Goal: Task Accomplishment & Management: Use online tool/utility

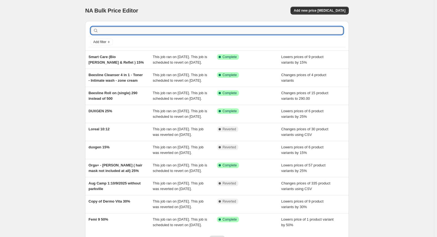
click at [120, 29] on input "text" at bounding box center [222, 31] width 244 height 8
type input "ess"
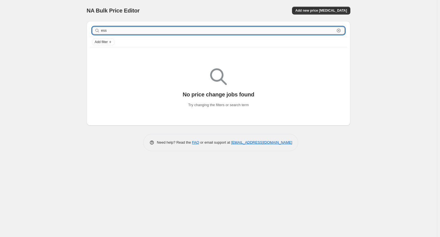
click at [127, 31] on input "ess" at bounding box center [218, 31] width 234 height 8
type input "ogh"
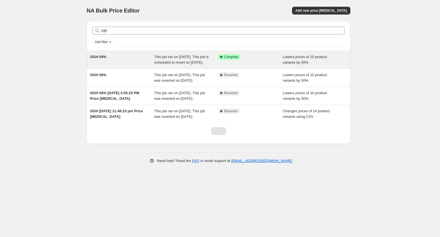
click at [103, 57] on span "OGH 50%" at bounding box center [98, 57] width 16 height 4
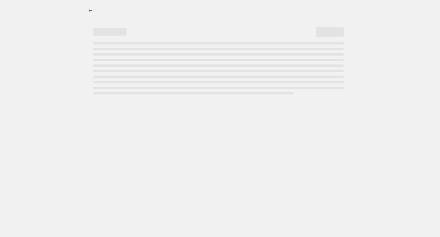
select select "percentage"
select select "vendor"
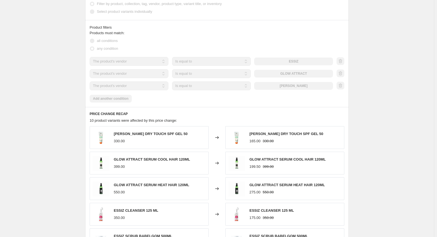
scroll to position [416, 0]
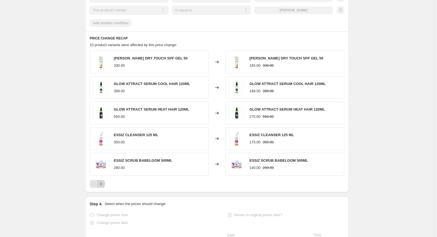
click at [101, 186] on button "Next" at bounding box center [101, 184] width 8 height 8
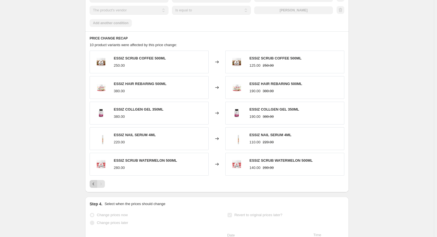
click at [94, 186] on icon "Previous" at bounding box center [94, 184] width 6 height 6
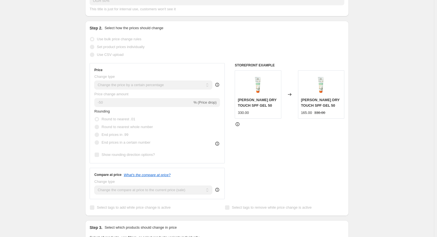
scroll to position [0, 0]
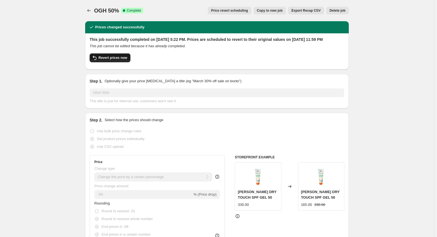
click at [116, 60] on span "Revert prices now" at bounding box center [113, 57] width 29 height 4
checkbox input "false"
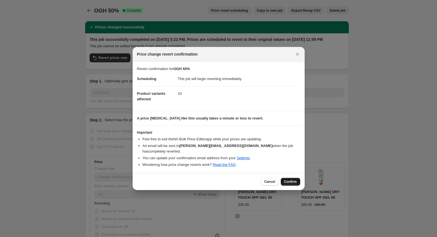
click at [289, 180] on span "Confirm" at bounding box center [290, 181] width 13 height 4
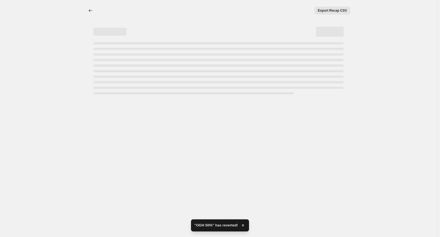
select select "percentage"
select select "vendor"
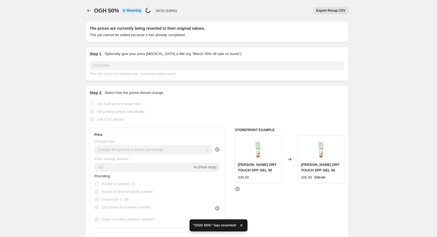
checkbox input "true"
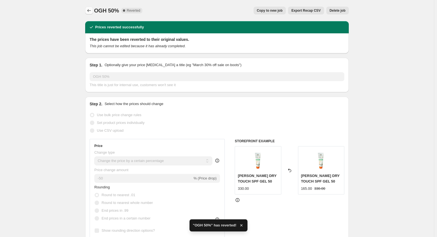
click at [91, 10] on icon "Price change jobs" at bounding box center [89, 11] width 6 height 6
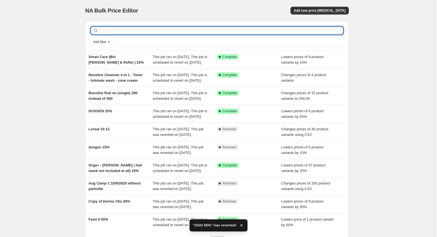
click at [141, 31] on input "text" at bounding box center [222, 31] width 244 height 8
type input "resto"
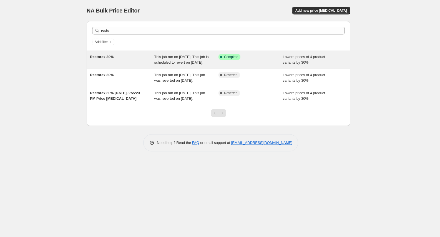
click at [107, 58] on span "Restorex 30%" at bounding box center [102, 57] width 24 height 4
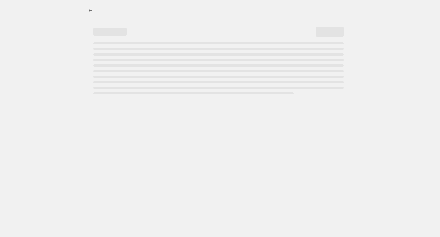
select select "percentage"
select select "vendor"
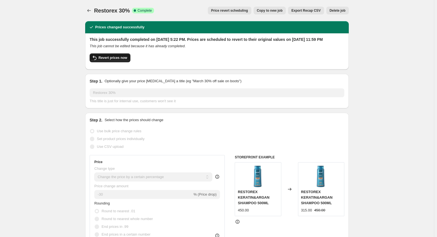
click at [117, 60] on span "Revert prices now" at bounding box center [113, 57] width 29 height 4
checkbox input "false"
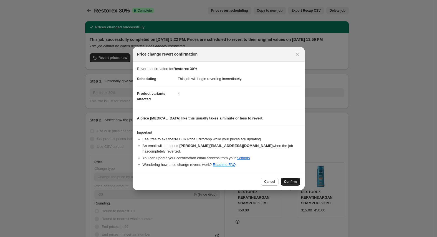
click at [293, 180] on span "Confirm" at bounding box center [290, 181] width 13 height 4
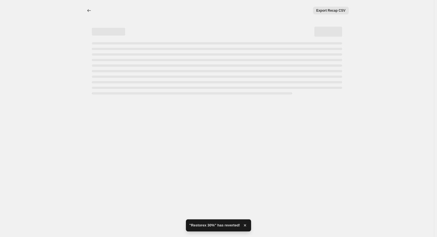
select select "percentage"
select select "vendor"
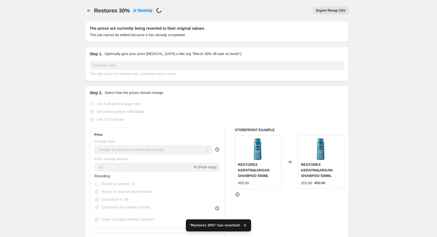
checkbox input "true"
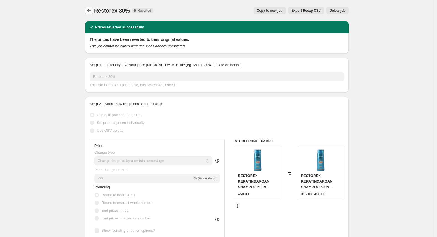
click at [89, 10] on icon "Price change jobs" at bounding box center [89, 11] width 6 height 6
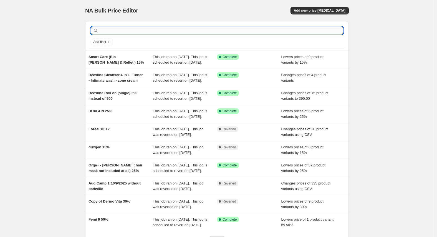
click at [132, 30] on input "text" at bounding box center [222, 31] width 244 height 8
type input "dux"
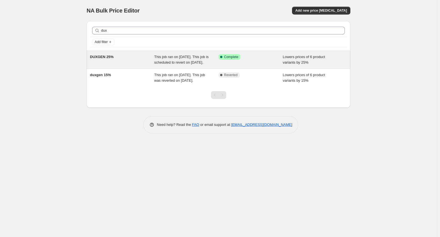
click at [106, 57] on span "DUXGEN 25%" at bounding box center [102, 57] width 24 height 4
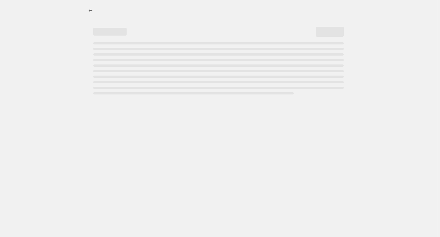
select select "percentage"
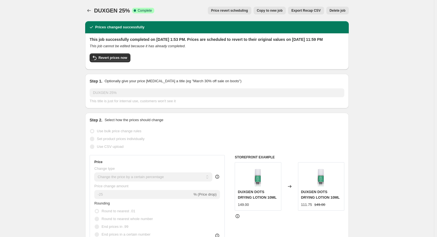
click at [123, 65] on div "Revert prices now" at bounding box center [217, 59] width 255 height 12
click at [124, 60] on span "Revert prices now" at bounding box center [113, 57] width 29 height 4
checkbox input "false"
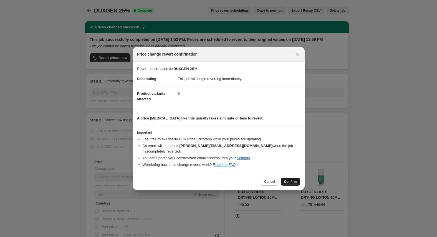
click at [293, 179] on span "Confirm" at bounding box center [290, 181] width 13 height 4
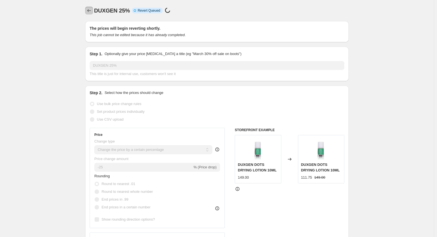
click at [89, 10] on icon "Price change jobs" at bounding box center [89, 11] width 6 height 6
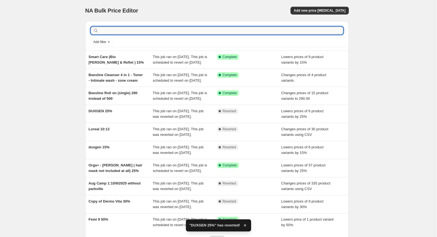
click at [145, 32] on input "text" at bounding box center [222, 31] width 244 height 8
type input "park"
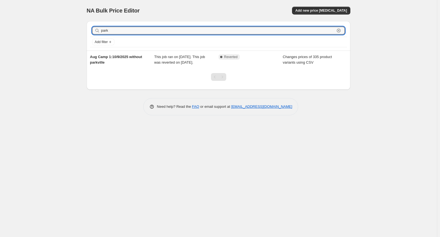
click at [145, 32] on input "park" at bounding box center [218, 31] width 234 height 8
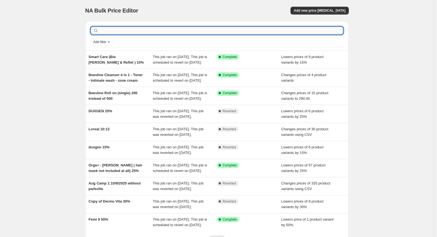
click at [155, 32] on input "text" at bounding box center [222, 31] width 244 height 8
type input "ogh"
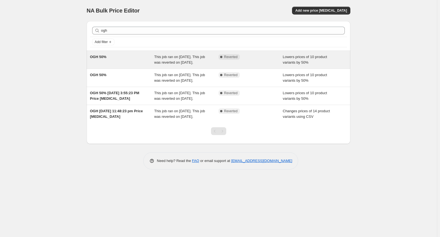
click at [116, 63] on div "OGH 50%" at bounding box center [122, 59] width 64 height 11
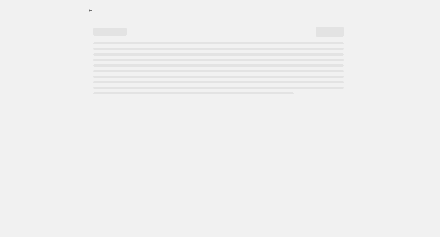
select select "percentage"
select select "vendor"
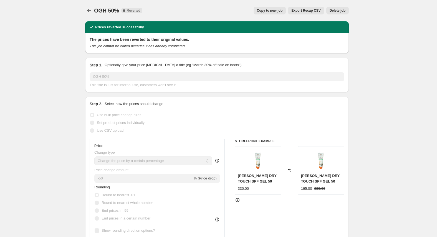
click at [277, 10] on span "Copy to new job" at bounding box center [270, 10] width 26 height 4
select select "percentage"
select select "vendor"
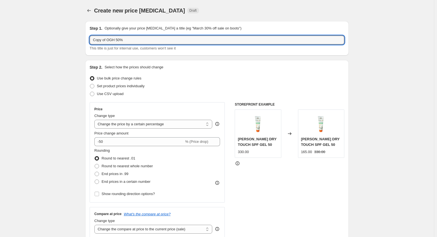
drag, startPoint x: 108, startPoint y: 38, endPoint x: 69, endPoint y: 47, distance: 40.5
click at [112, 40] on input "OGH 50%" at bounding box center [217, 40] width 255 height 9
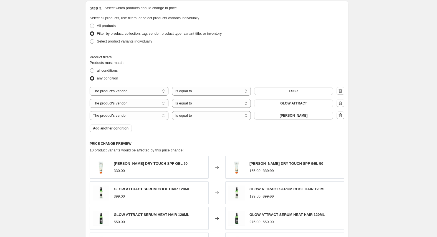
scroll to position [305, 0]
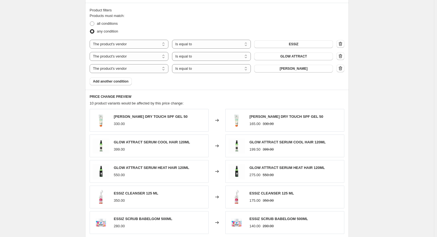
click at [118, 116] on span "ELLYU SUN YU DRY TOUCH SPF GEL 50" at bounding box center [151, 116] width 74 height 4
click at [133, 115] on span "ELLYU SUN YU DRY TOUCH SPF GEL 50" at bounding box center [151, 116] width 74 height 4
copy span "ELLYU SUN"
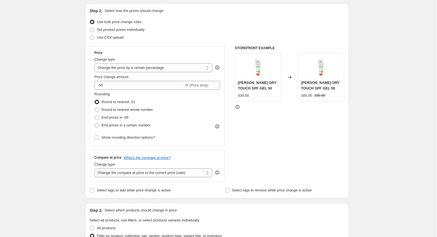
scroll to position [0, 0]
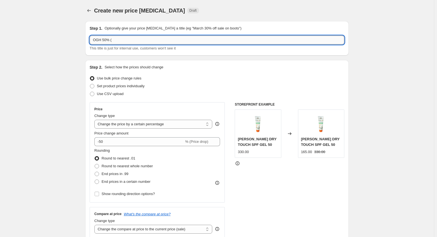
click at [136, 39] on input "OGH 50% (" at bounding box center [217, 40] width 255 height 9
paste input "ELLYU SUN"
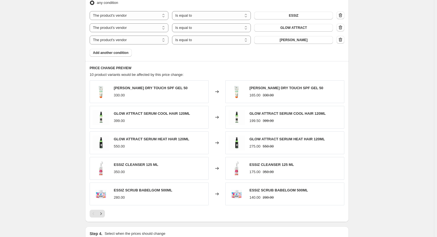
scroll to position [361, 0]
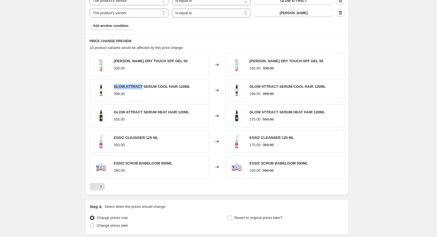
drag, startPoint x: 115, startPoint y: 85, endPoint x: 143, endPoint y: 88, distance: 27.6
click at [143, 88] on span "GLOW ATTRACT SERUM COOL HAIR 120ML" at bounding box center [152, 86] width 76 height 4
copy span "GLOW ATTRACT"
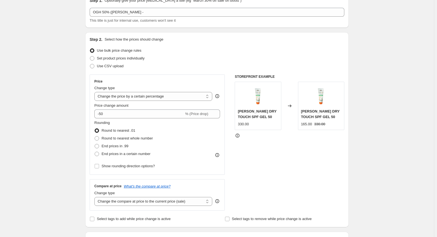
scroll to position [0, 0]
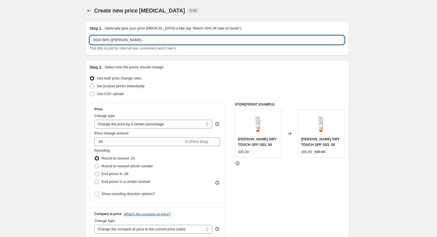
click at [150, 41] on input "OGH 50% (ELLYU SUN -" at bounding box center [217, 40] width 255 height 9
paste input "GLOW ATTRACT"
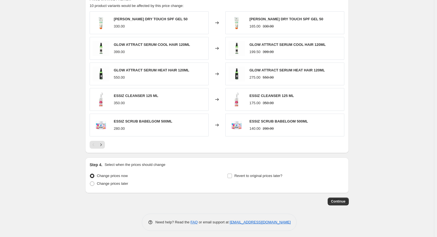
scroll to position [405, 0]
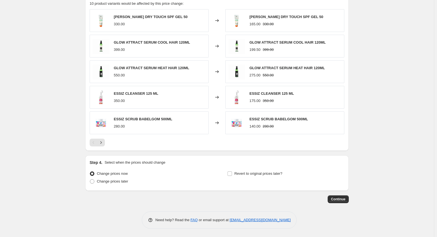
click at [117, 117] on span "ESSIZ SCRUB BABELGOM 500ML" at bounding box center [143, 119] width 59 height 4
copy span "ESSIZ"
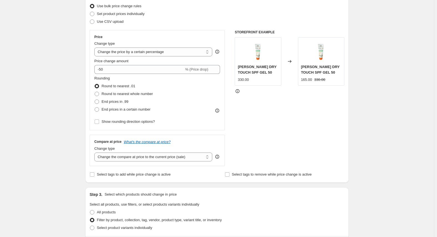
scroll to position [0, 0]
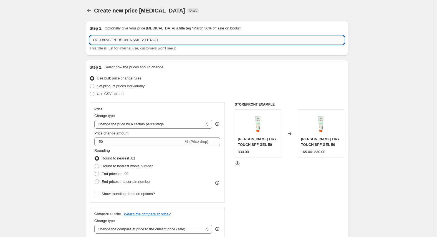
click at [171, 38] on input "OGH 50% (ELLYU SUN - GLOW ATTRACT -" at bounding box center [217, 40] width 255 height 9
paste input "ESSIZ"
type input "OGH 50% (ELLYU SUN - GLOW ATTRACT - ESSIZ)"
click at [245, 17] on div "Create new price change job. This page is ready Create new price change job Dra…" at bounding box center [217, 10] width 264 height 21
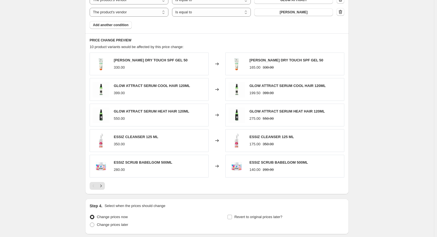
scroll to position [405, 0]
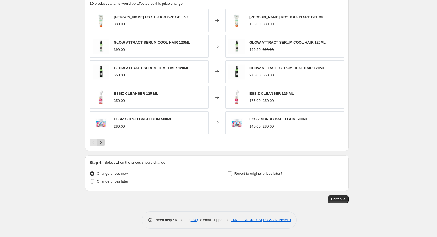
click at [103, 142] on icon "Next" at bounding box center [101, 143] width 6 height 6
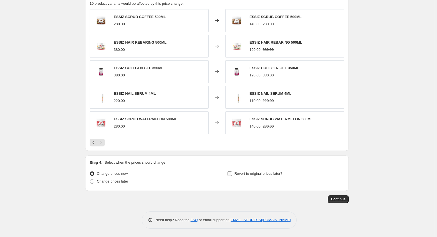
click at [255, 174] on span "Revert to original prices later?" at bounding box center [258, 173] width 48 height 4
click at [232, 174] on input "Revert to original prices later?" at bounding box center [230, 173] width 4 height 4
checkbox input "true"
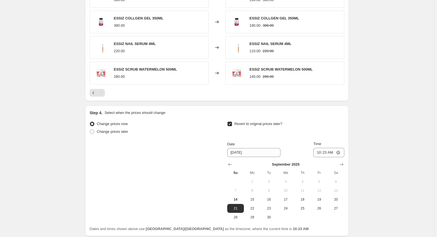
scroll to position [500, 0]
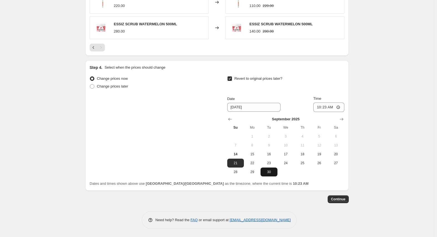
click at [271, 173] on span "30" at bounding box center [269, 172] width 12 height 4
type input "9/30/2025"
click at [317, 108] on input "10:23" at bounding box center [328, 106] width 31 height 9
type input "23:50"
click at [334, 197] on span "Continue" at bounding box center [338, 199] width 14 height 4
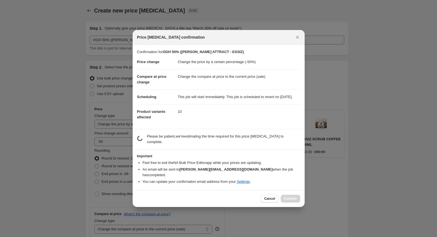
scroll to position [0, 0]
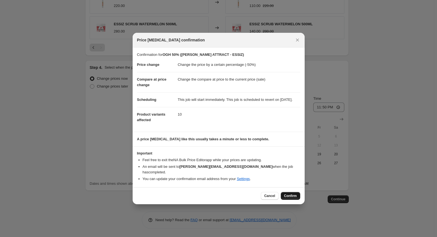
click at [292, 197] on span "Confirm" at bounding box center [290, 195] width 13 height 4
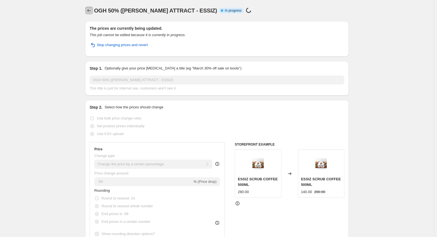
click at [91, 9] on icon "Price change jobs" at bounding box center [89, 11] width 6 height 6
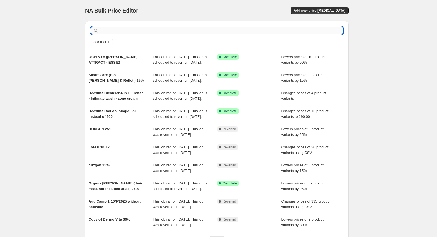
click at [116, 31] on input "text" at bounding box center [222, 31] width 244 height 8
type input "restor"
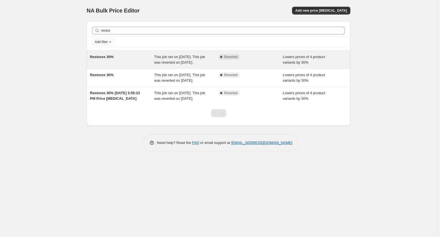
click at [111, 60] on div "Restorex 30%" at bounding box center [122, 59] width 64 height 11
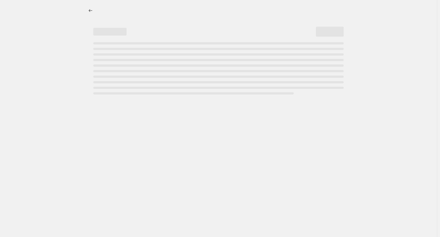
select select "percentage"
select select "vendor"
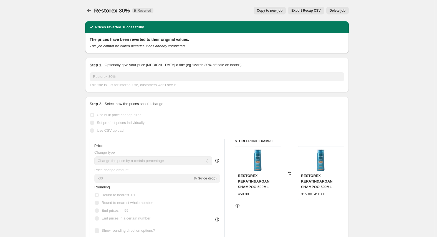
click at [264, 10] on span "Copy to new job" at bounding box center [270, 10] width 26 height 4
select select "percentage"
select select "vendor"
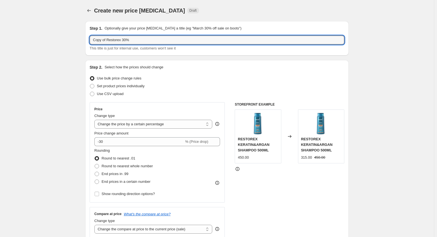
drag, startPoint x: 108, startPoint y: 39, endPoint x: 25, endPoint y: 57, distance: 85.5
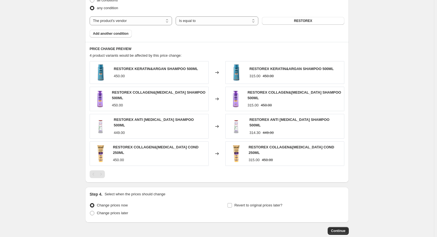
scroll to position [355, 0]
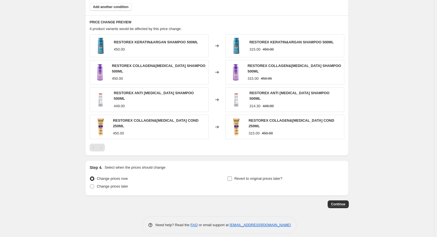
type input "Restorex 30%"
click at [241, 176] on span "Revert to original prices later?" at bounding box center [258, 178] width 48 height 4
click at [232, 176] on input "Revert to original prices later?" at bounding box center [230, 178] width 4 height 4
checkbox input "true"
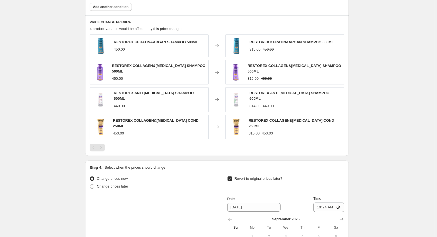
scroll to position [450, 0]
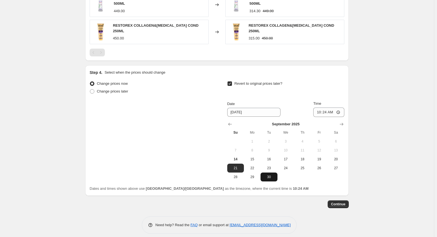
click at [270, 175] on span "30" at bounding box center [269, 177] width 12 height 4
type input "9/30/2025"
click at [319, 109] on input "10:24" at bounding box center [328, 111] width 31 height 9
type input "23:52"
click at [338, 202] on span "Continue" at bounding box center [338, 204] width 14 height 4
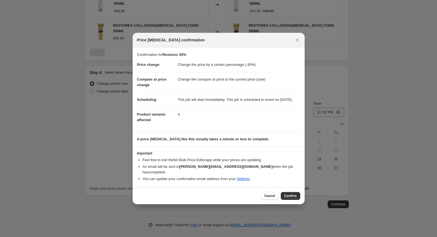
click at [289, 197] on span "Confirm" at bounding box center [290, 195] width 13 height 4
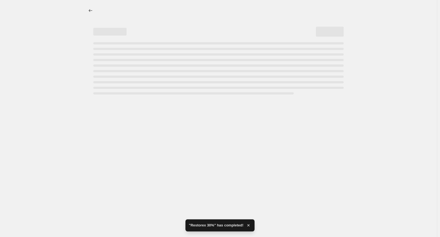
select select "percentage"
select select "vendor"
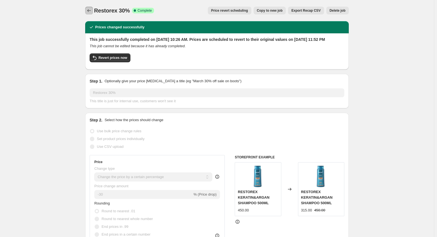
click at [90, 12] on icon "Price change jobs" at bounding box center [89, 11] width 6 height 6
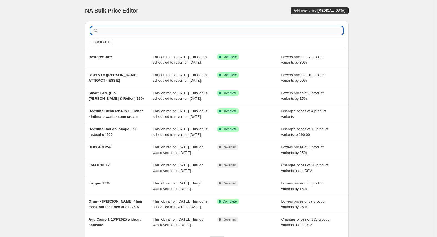
click at [153, 28] on input "text" at bounding box center [222, 31] width 244 height 8
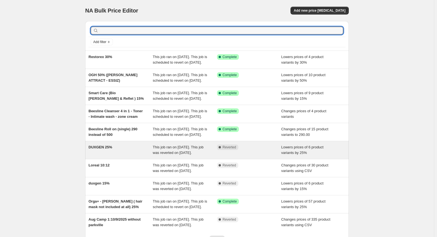
click at [103, 155] on div "DUXGEN 25%" at bounding box center [121, 149] width 64 height 11
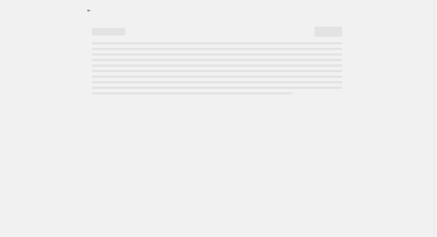
select select "percentage"
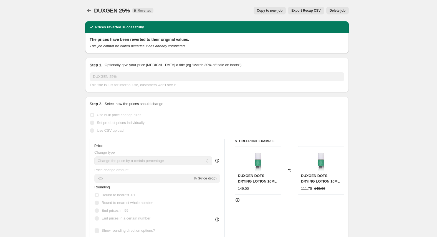
click at [272, 9] on span "Copy to new job" at bounding box center [270, 10] width 26 height 4
select select "percentage"
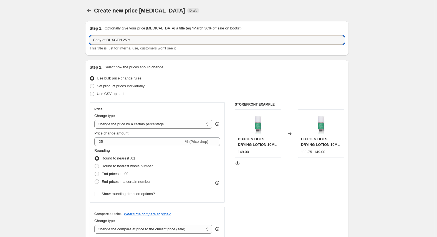
drag, startPoint x: 107, startPoint y: 41, endPoint x: 60, endPoint y: 44, distance: 47.5
type input "DUXGEN 25%"
click at [128, 63] on div "Step 2. Select how the prices should change Use bulk price change rules Set pro…" at bounding box center [217, 157] width 264 height 195
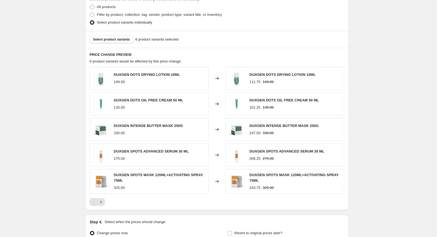
scroll to position [337, 0]
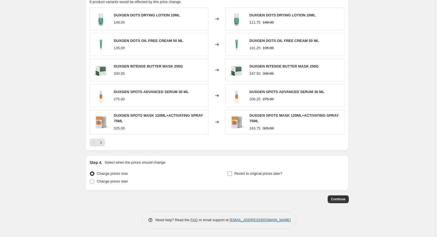
click at [259, 170] on label "Revert to original prices later?" at bounding box center [254, 174] width 55 height 8
click at [232, 171] on input "Revert to original prices later?" at bounding box center [230, 173] width 4 height 4
checkbox input "true"
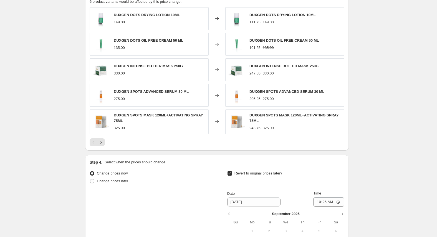
scroll to position [432, 0]
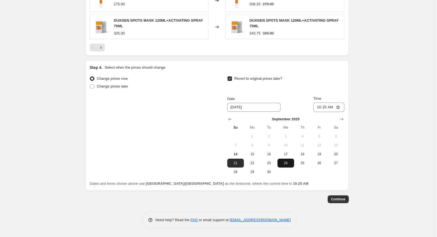
click at [290, 161] on span "24" at bounding box center [286, 163] width 12 height 4
type input "9/24/2025"
click at [319, 105] on input "10:25" at bounding box center [328, 106] width 31 height 9
type input "23:54"
click at [340, 198] on span "Continue" at bounding box center [338, 199] width 14 height 4
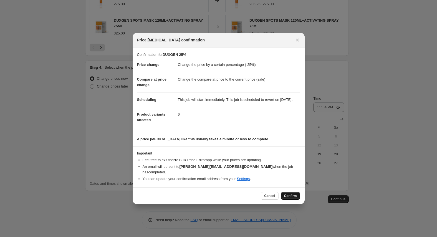
click at [292, 196] on span "Confirm" at bounding box center [290, 195] width 13 height 4
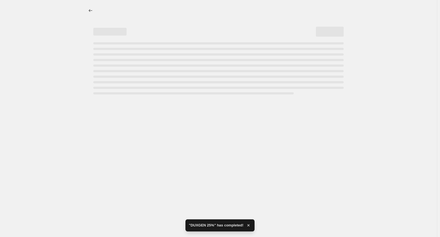
select select "percentage"
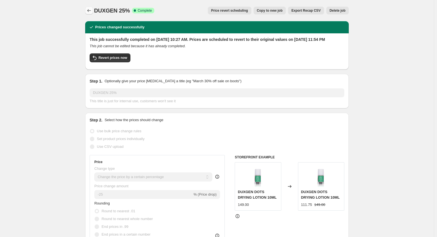
click at [90, 9] on icon "Price change jobs" at bounding box center [89, 11] width 6 height 6
